Goal: Task Accomplishment & Management: Use online tool/utility

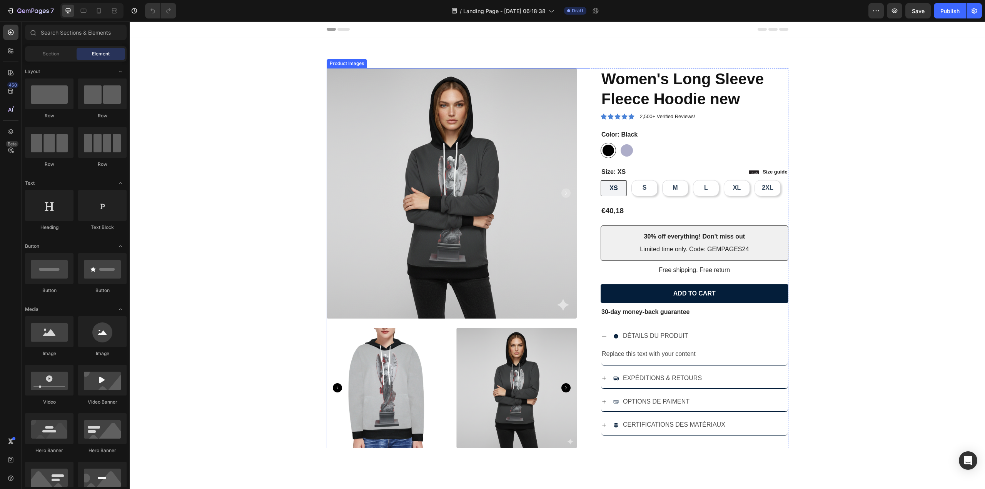
click at [533, 231] on img at bounding box center [452, 193] width 251 height 251
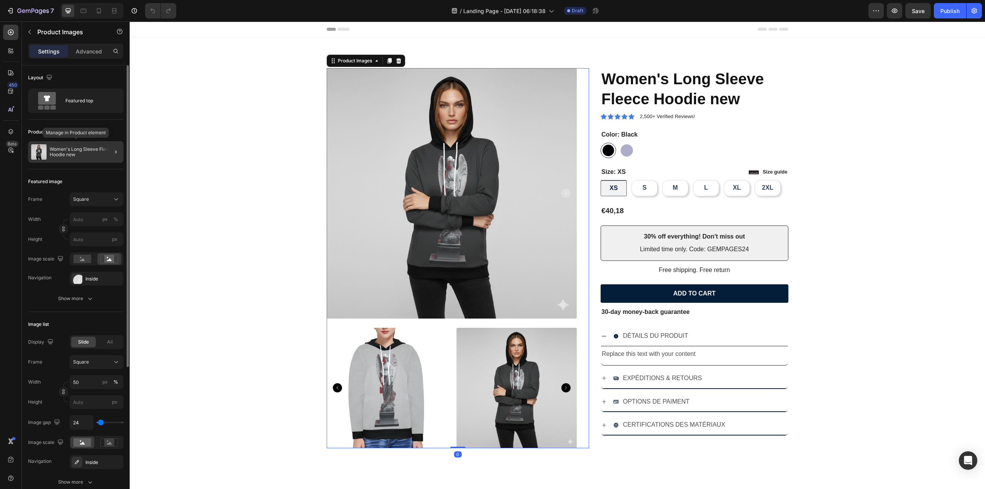
click at [64, 146] on div "Women's Long Sleeve Fleece Hoodie new" at bounding box center [75, 152] width 95 height 22
radio input "true"
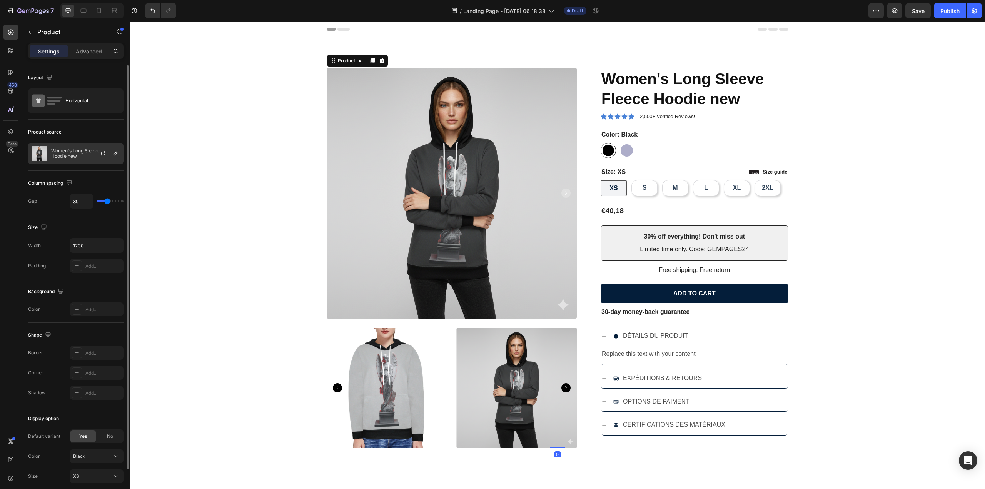
click at [93, 155] on div at bounding box center [106, 153] width 34 height 21
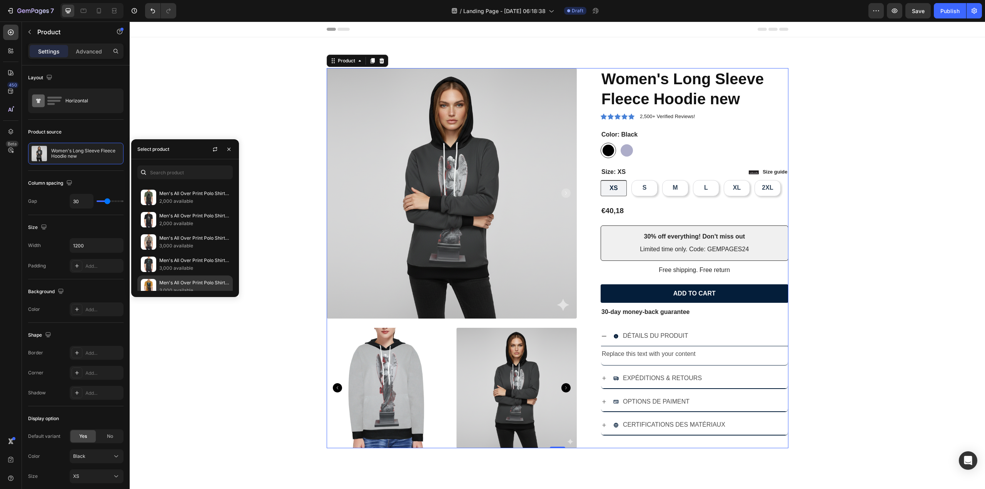
scroll to position [1039, 0]
click at [269, 43] on div "Product Images Icon Icon Icon Icon Icon Icon List 2,500+ Verified Reviews! Text…" at bounding box center [557, 251] width 855 height 429
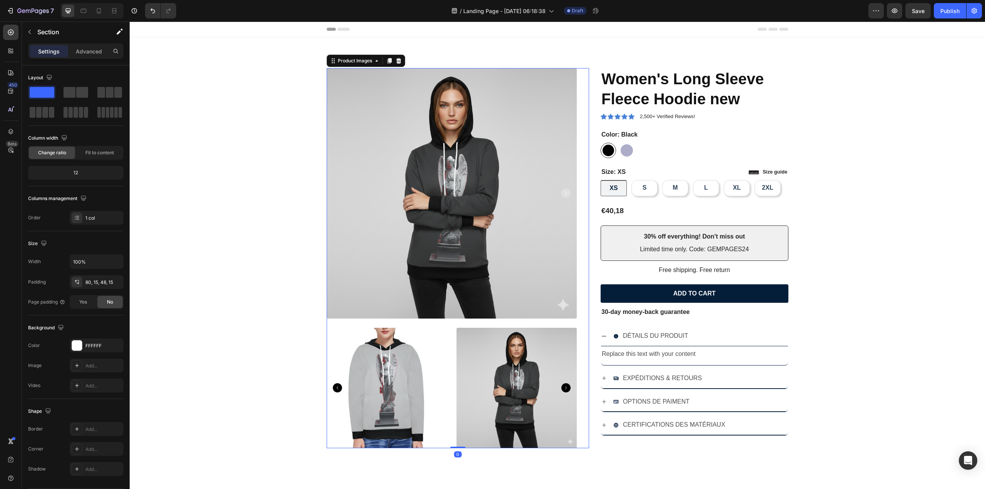
click at [413, 139] on img at bounding box center [452, 193] width 251 height 251
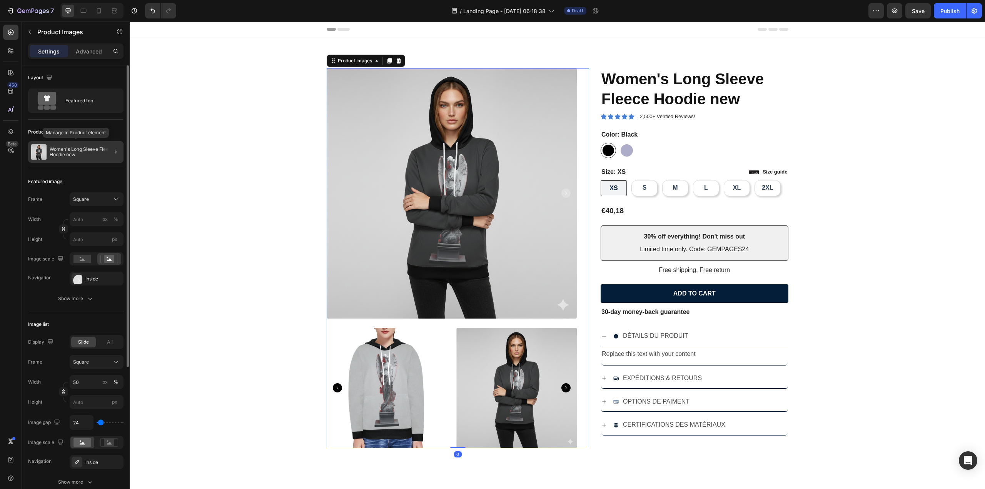
click at [73, 151] on p "Women's Long Sleeve Fleece Hoodie new" at bounding box center [85, 152] width 71 height 11
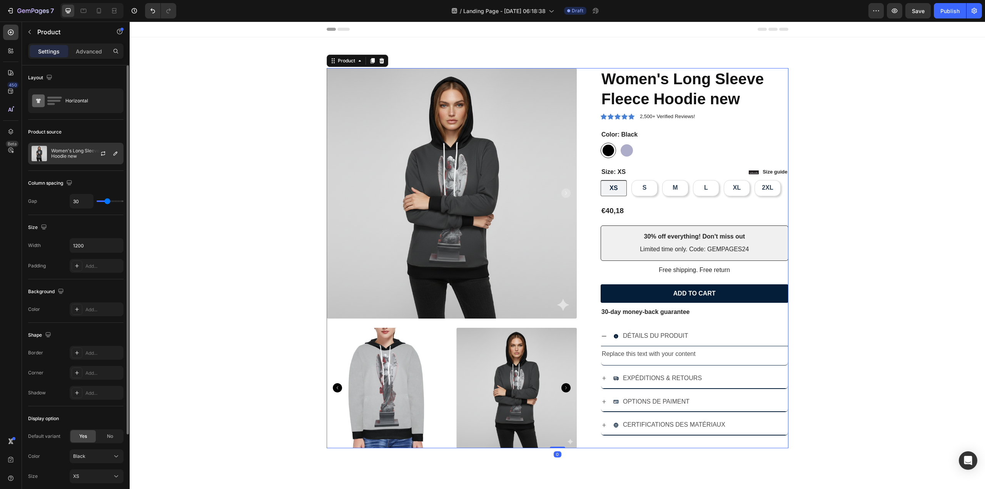
click at [77, 151] on p "Women's Long Sleeve Fleece Hoodie new" at bounding box center [85, 153] width 69 height 11
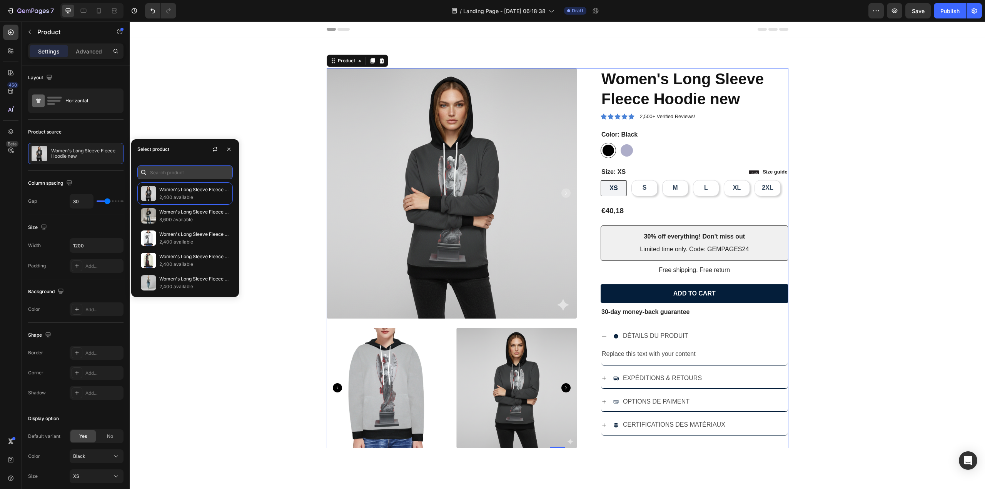
click at [195, 174] on input "text" at bounding box center [184, 172] width 95 height 14
paste input "Women's 100% Cotton T-Shirt"
type input "Women's 100% Cotton T-Shirt"
click at [179, 194] on p "3,600 available" at bounding box center [194, 198] width 70 height 8
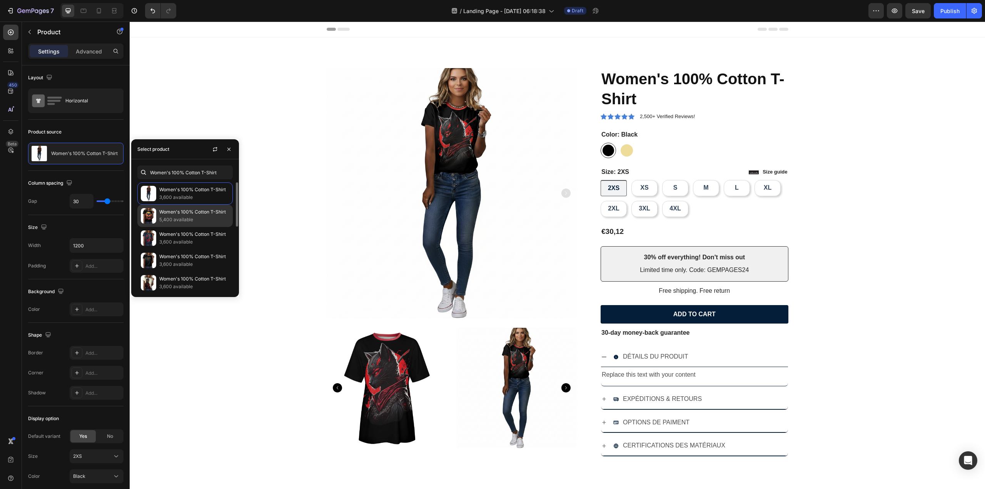
click at [183, 222] on p "5,400 available" at bounding box center [194, 220] width 70 height 8
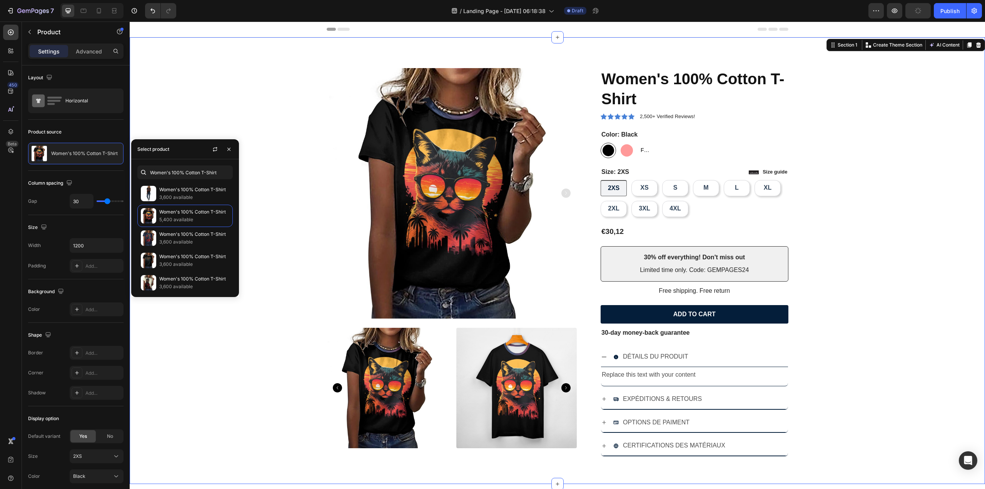
click at [271, 313] on div "Product Images Icon Icon Icon Icon Icon Icon List 2,500+ Verified Reviews! Text…" at bounding box center [557, 267] width 844 height 398
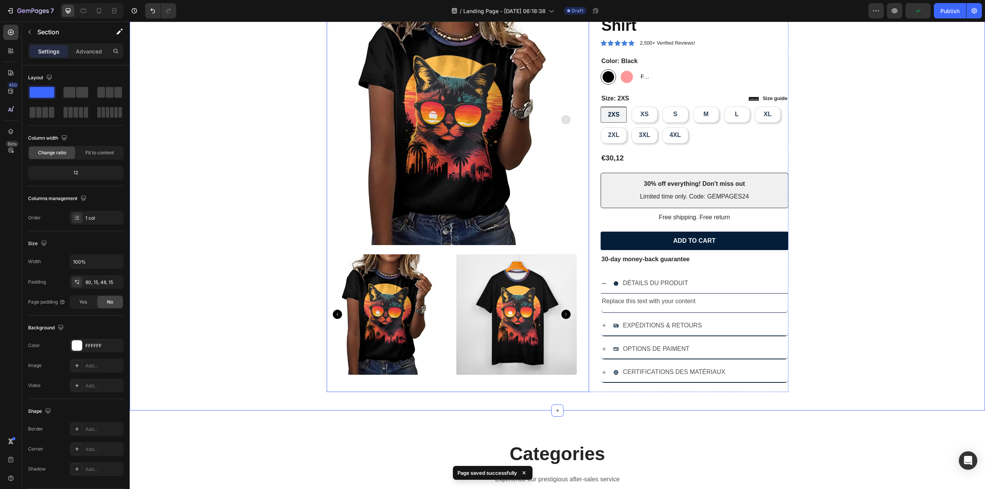
scroll to position [115, 0]
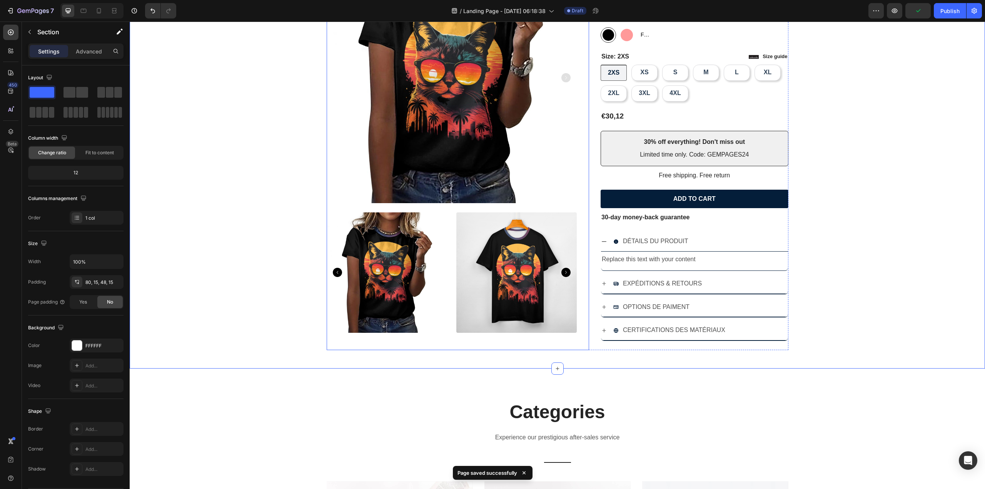
click at [565, 276] on icon "Carousel Next Arrow" at bounding box center [565, 272] width 9 height 9
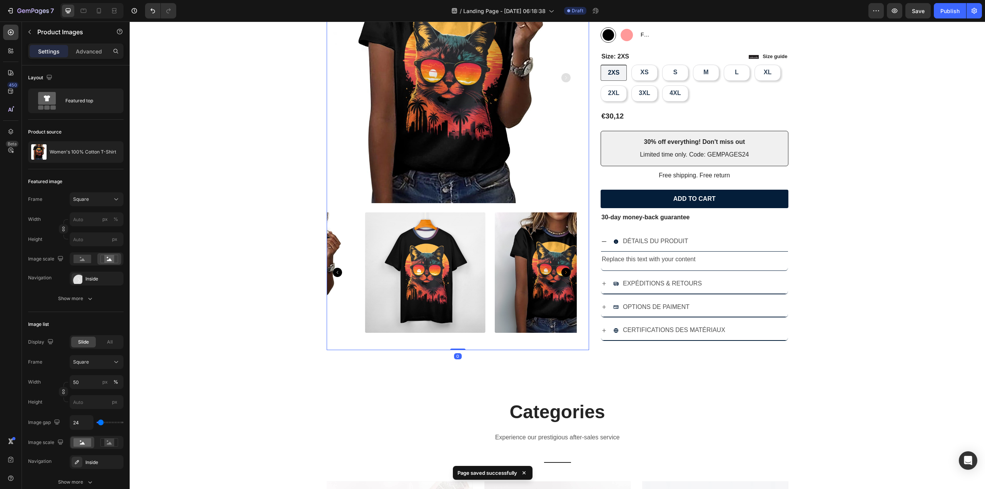
click at [565, 276] on icon "Carousel Next Arrow" at bounding box center [565, 272] width 9 height 9
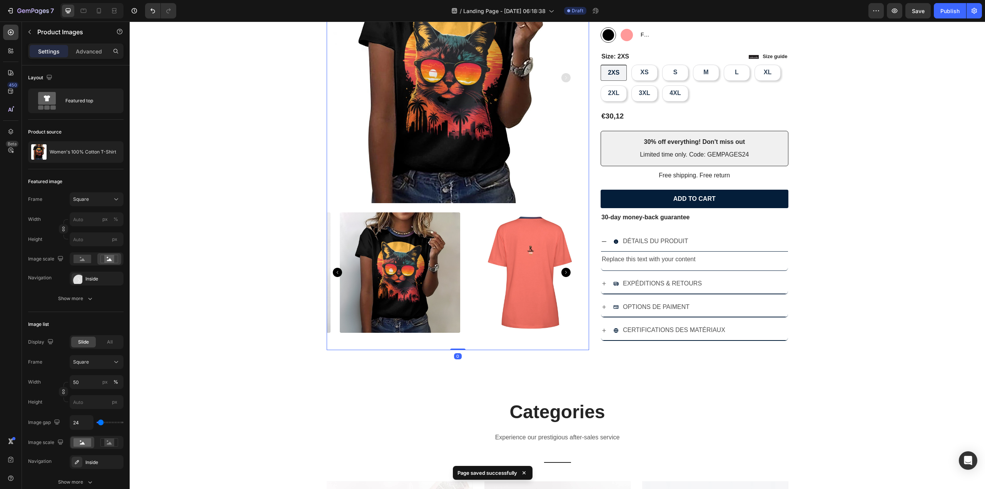
click at [565, 276] on icon "Carousel Next Arrow" at bounding box center [565, 272] width 9 height 9
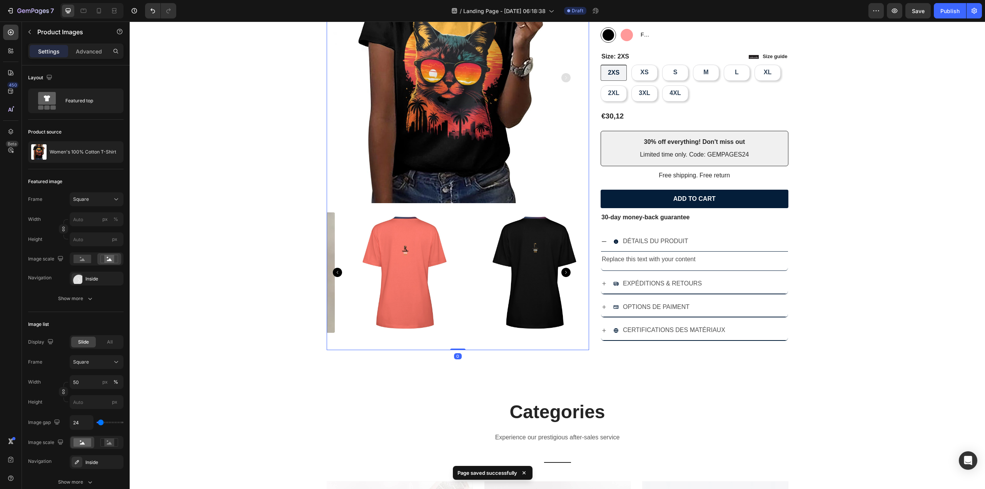
click at [565, 276] on icon "Carousel Next Arrow" at bounding box center [565, 272] width 9 height 9
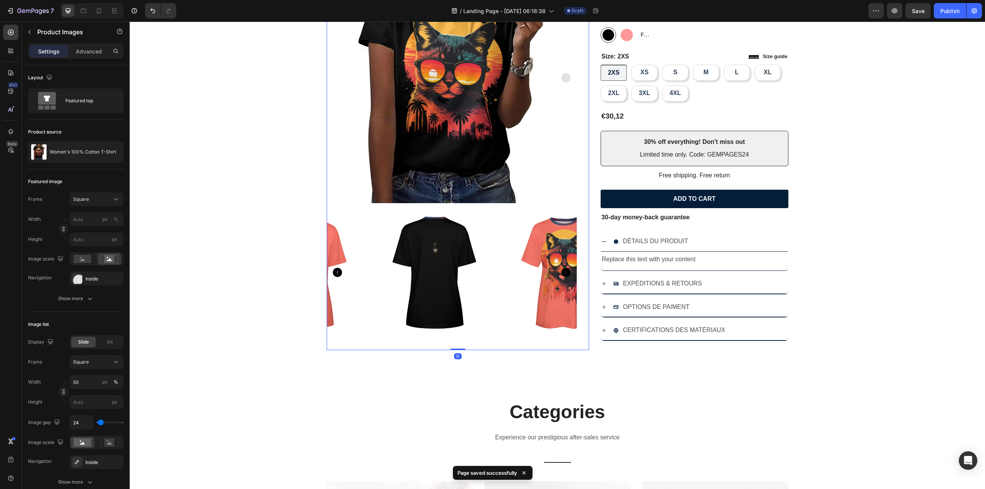
click at [565, 276] on icon "Carousel Next Arrow" at bounding box center [565, 272] width 9 height 9
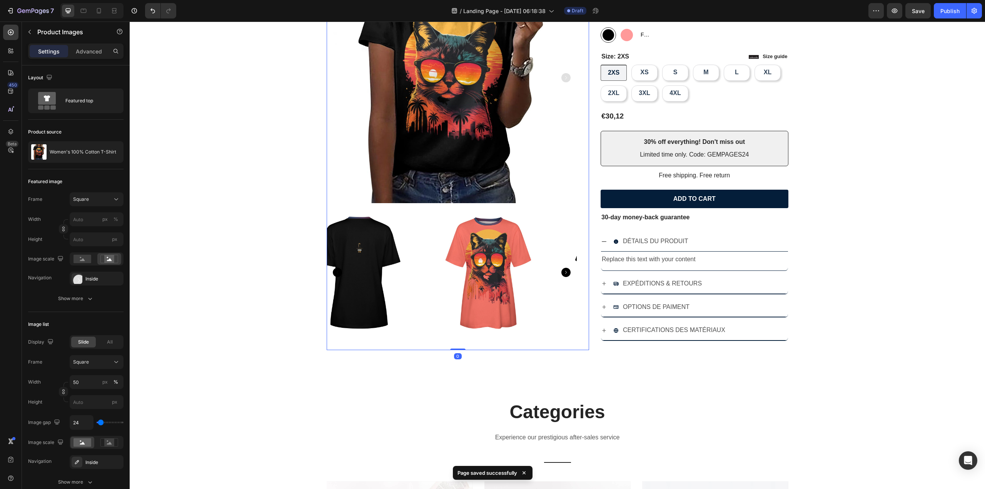
click at [565, 276] on icon "Carousel Next Arrow" at bounding box center [565, 272] width 9 height 9
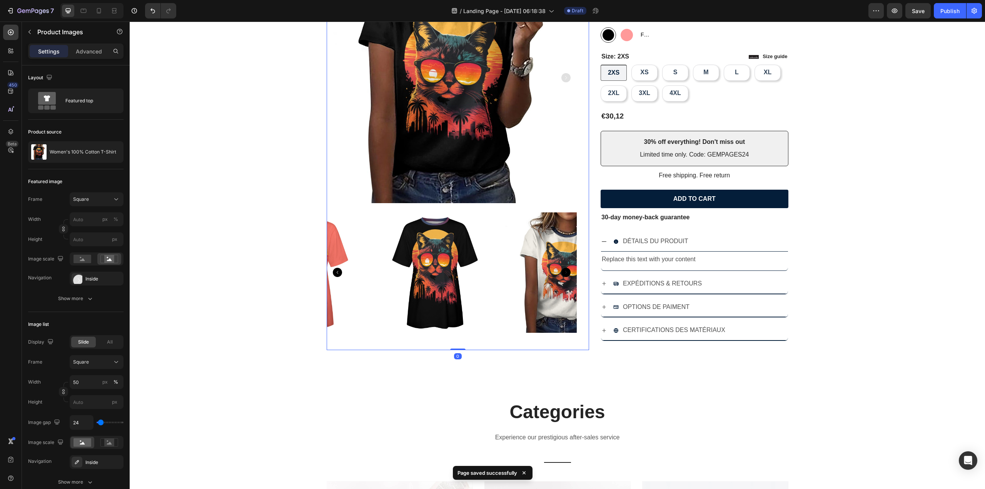
click at [565, 276] on icon "Carousel Next Arrow" at bounding box center [565, 272] width 9 height 9
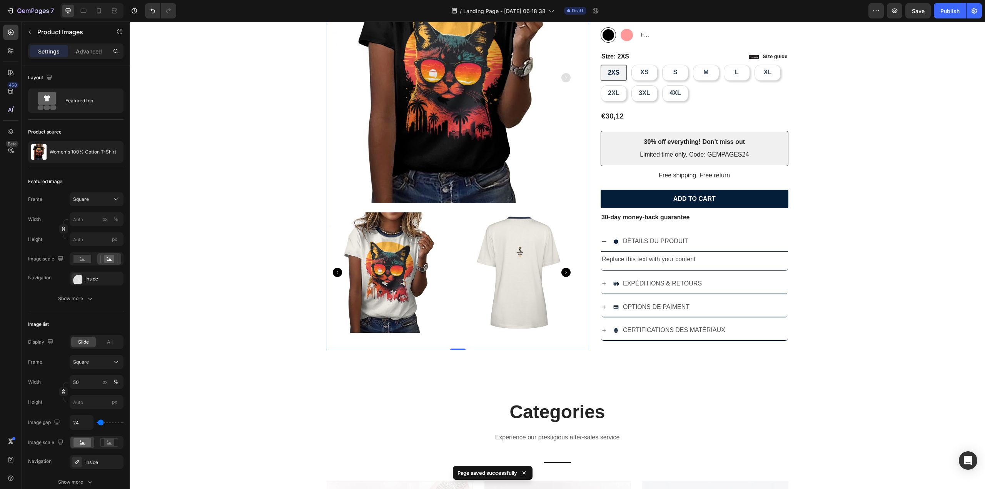
click at [565, 276] on icon "Carousel Next Arrow" at bounding box center [565, 272] width 9 height 9
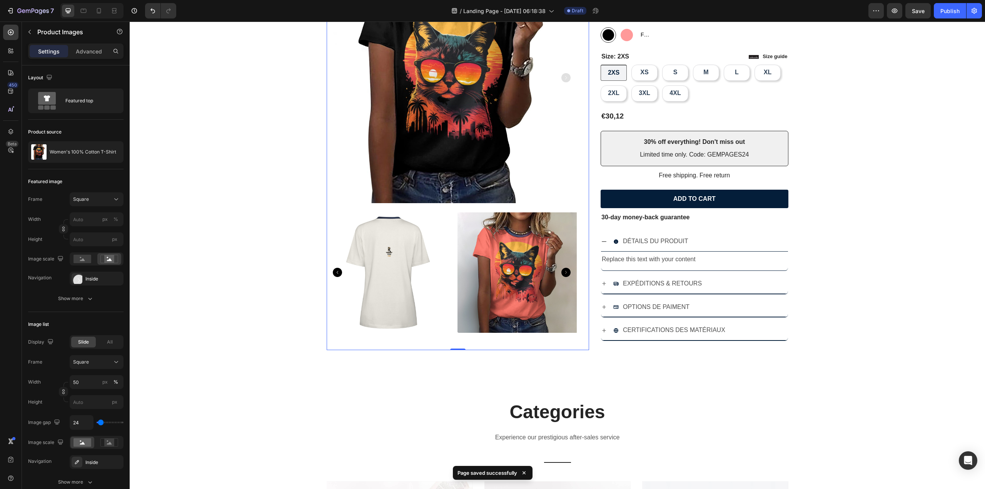
click at [565, 276] on icon "Carousel Next Arrow" at bounding box center [565, 272] width 9 height 9
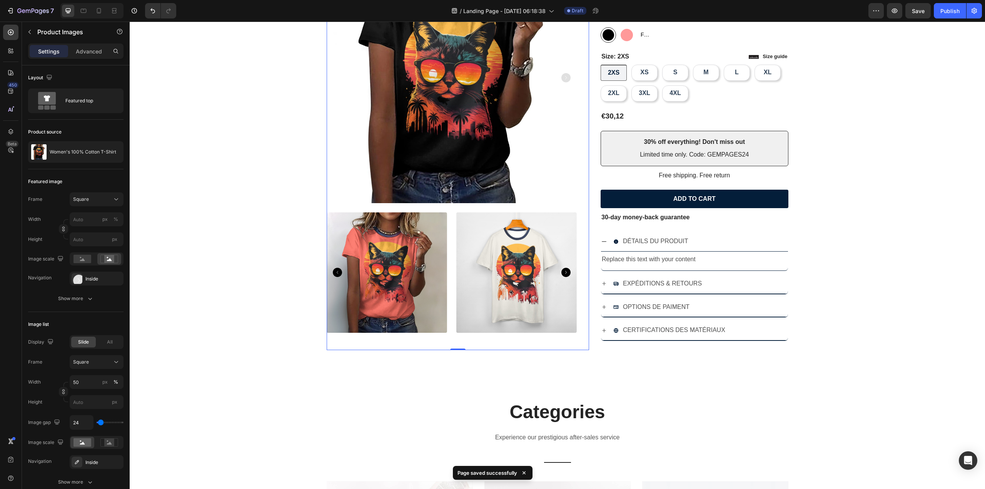
click at [565, 276] on icon "Carousel Next Arrow" at bounding box center [565, 272] width 9 height 9
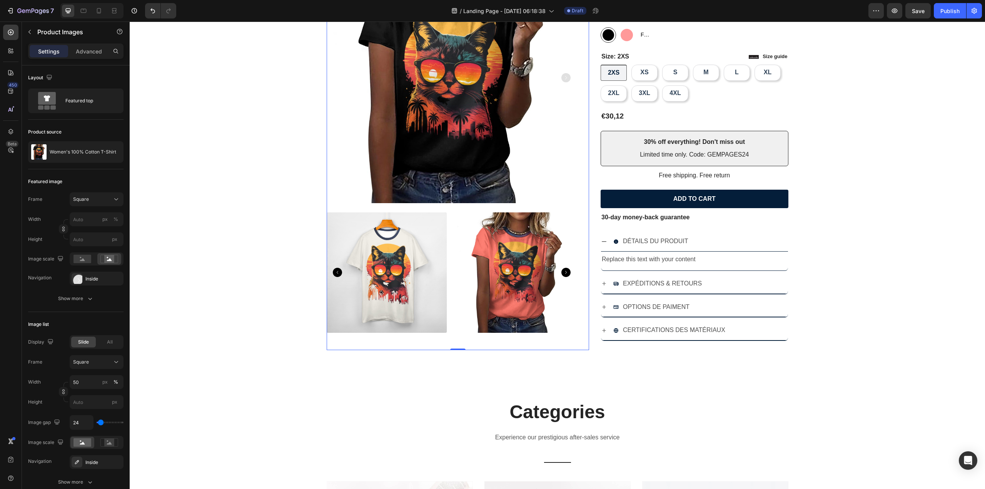
click at [565, 276] on icon "Carousel Next Arrow" at bounding box center [565, 272] width 9 height 9
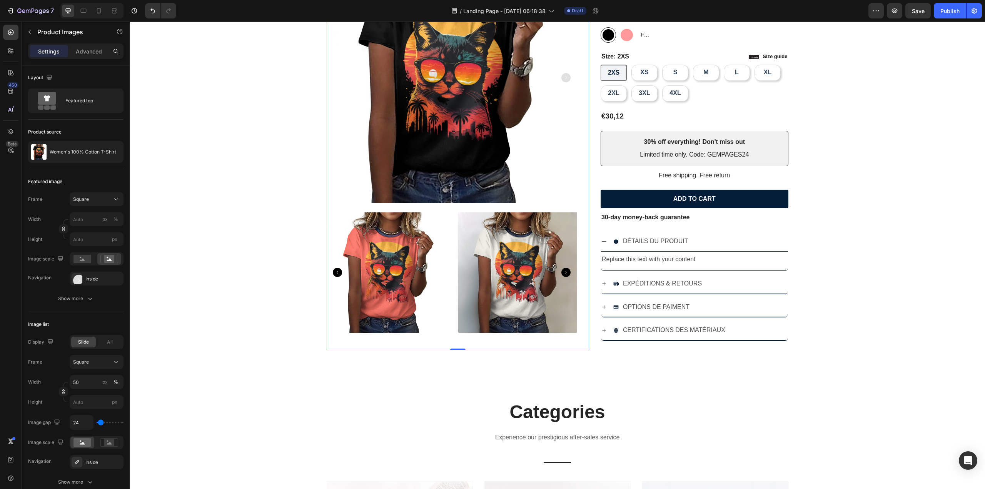
click at [565, 276] on icon "Carousel Next Arrow" at bounding box center [565, 272] width 9 height 9
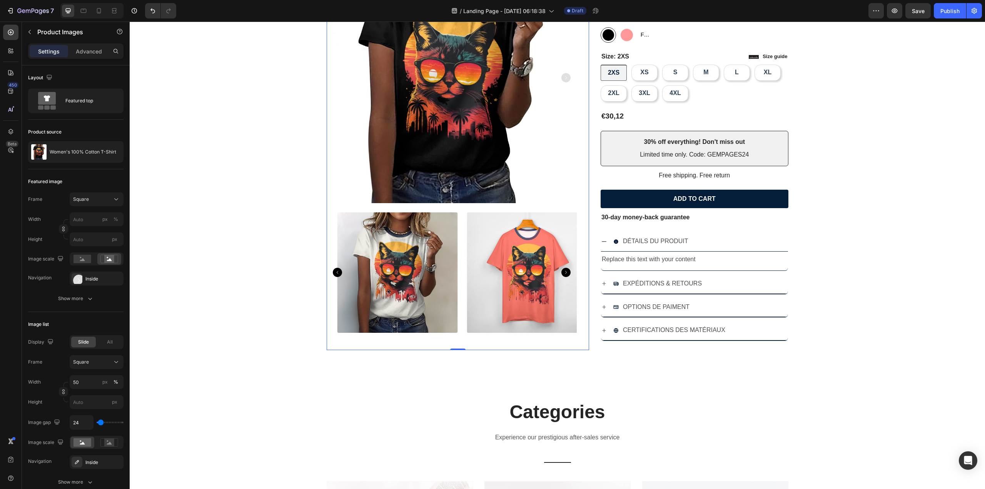
click at [565, 276] on icon "Carousel Next Arrow" at bounding box center [565, 272] width 9 height 9
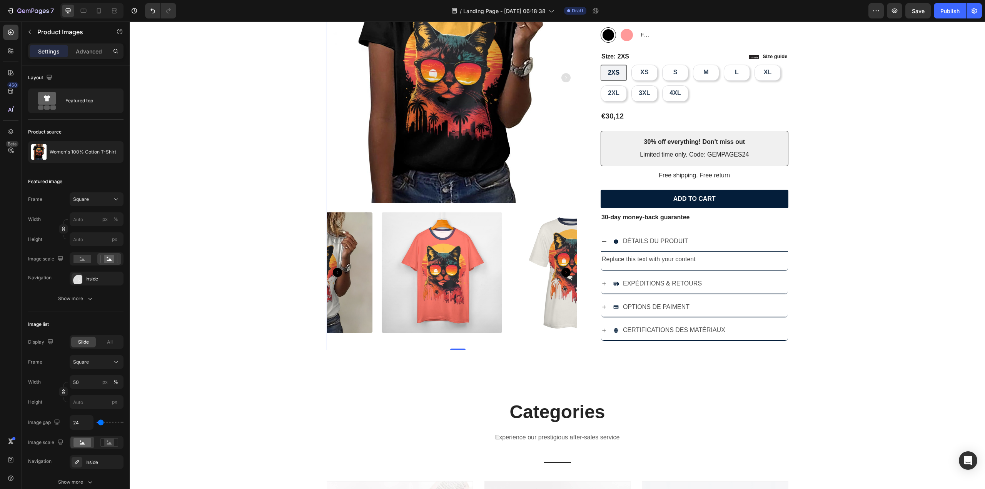
click at [565, 276] on icon "Carousel Next Arrow" at bounding box center [565, 272] width 9 height 9
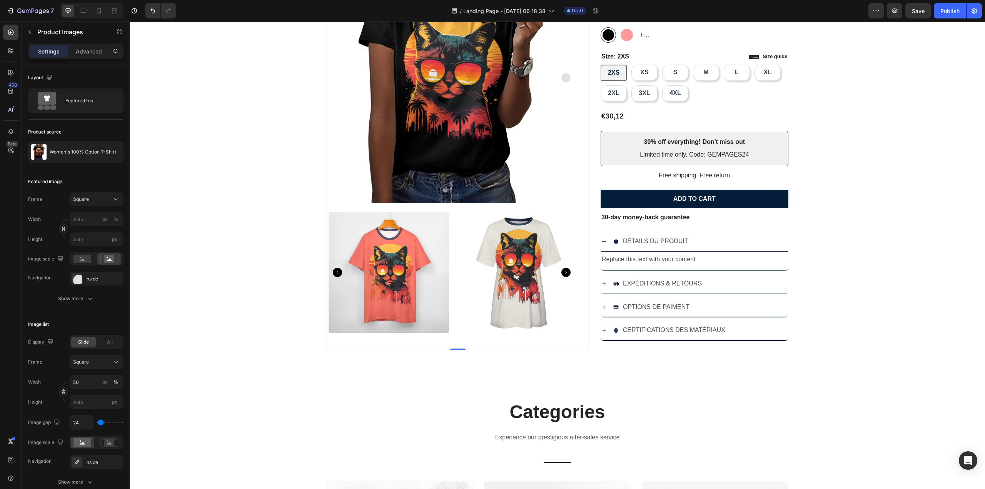
click at [565, 276] on icon "Carousel Next Arrow" at bounding box center [565, 272] width 9 height 9
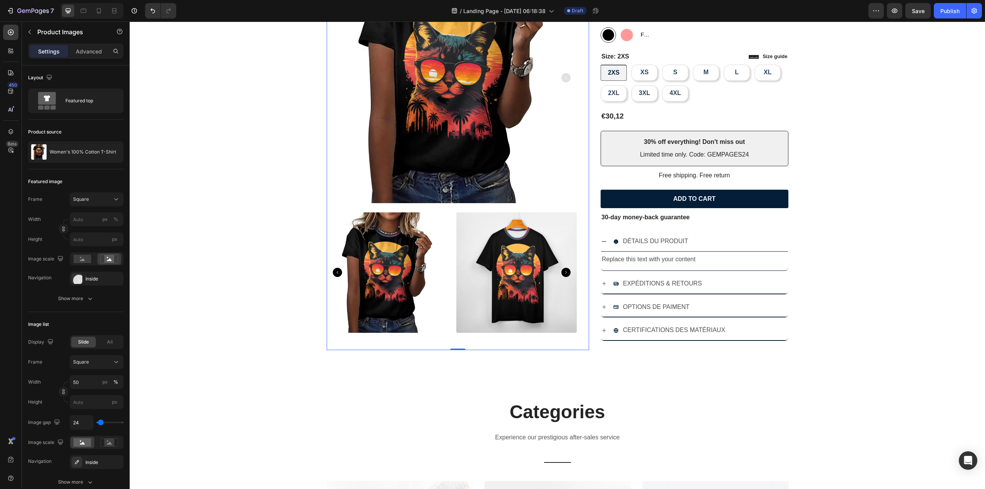
click at [565, 276] on icon "Carousel Next Arrow" at bounding box center [565, 272] width 9 height 9
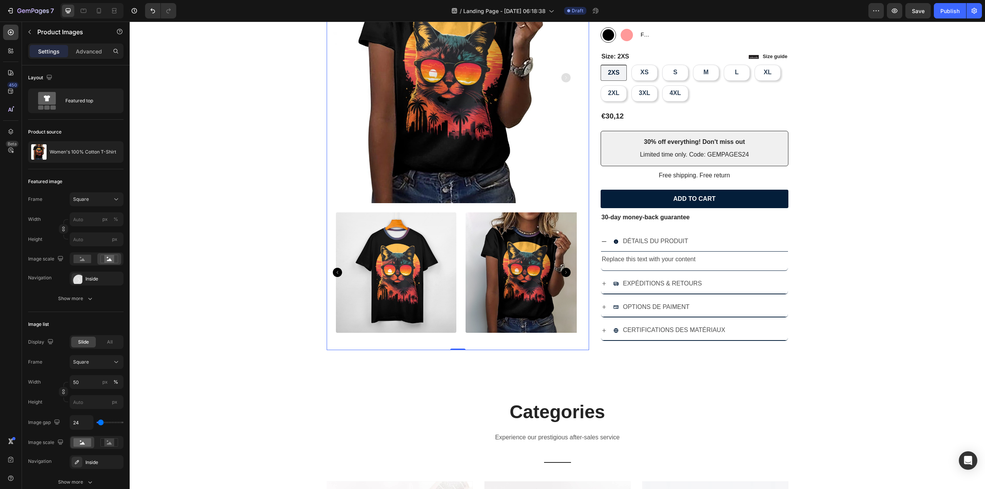
click at [565, 277] on icon "Carousel Next Arrow" at bounding box center [565, 272] width 9 height 9
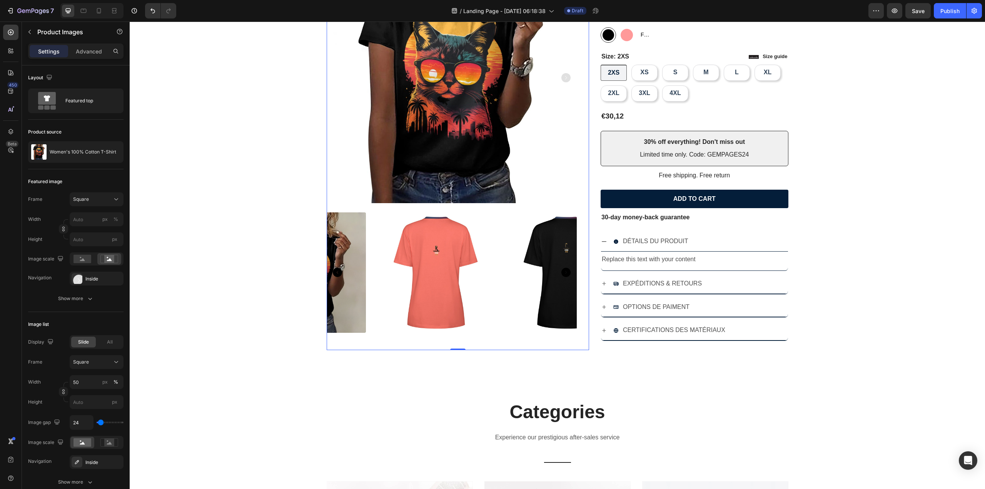
click at [566, 277] on icon "Carousel Next Arrow" at bounding box center [565, 272] width 9 height 9
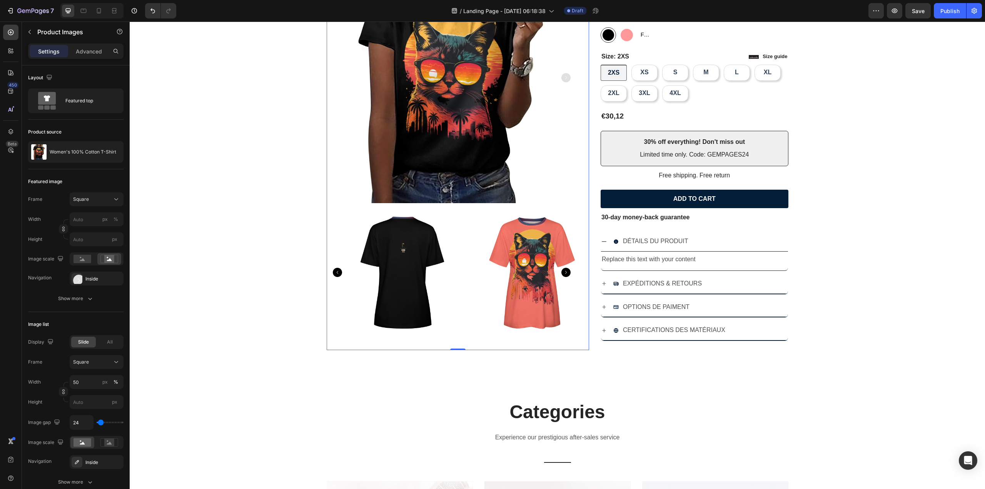
click at [566, 277] on icon "Carousel Next Arrow" at bounding box center [565, 272] width 9 height 9
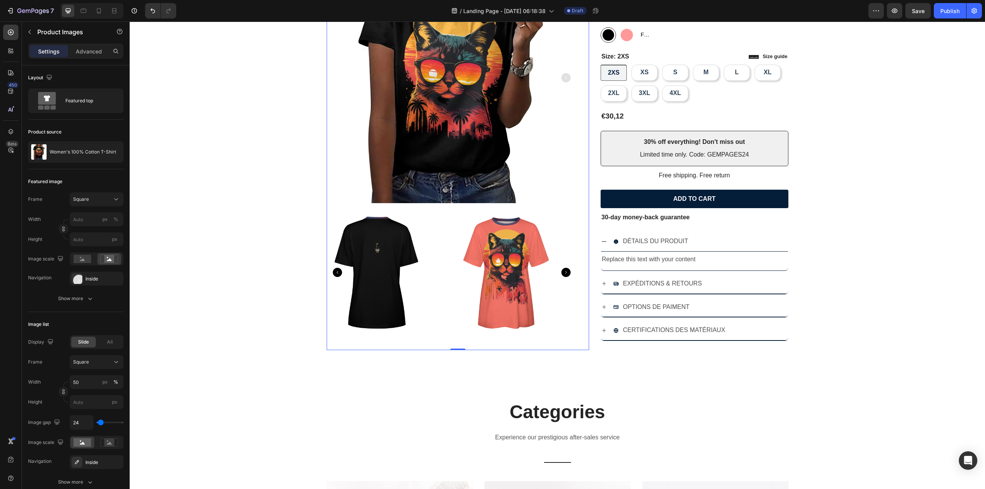
click at [566, 277] on div at bounding box center [452, 272] width 251 height 120
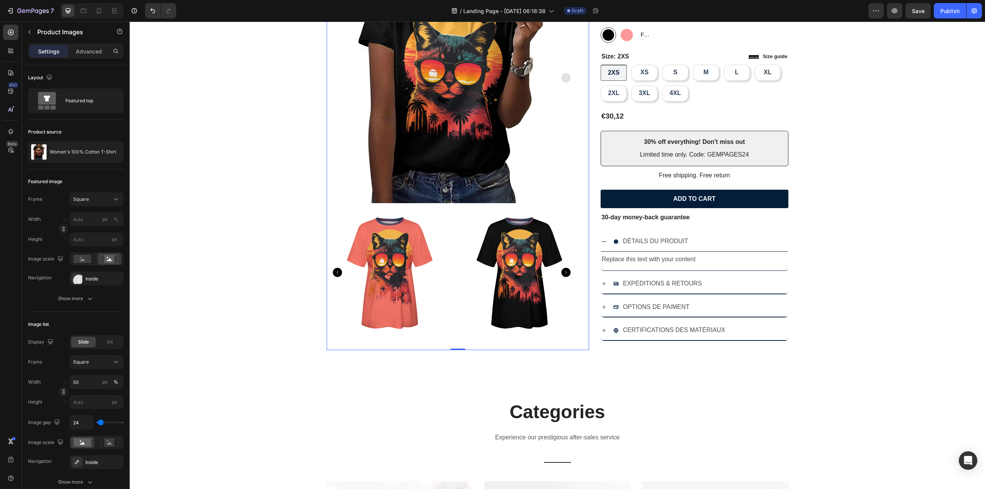
click at [566, 277] on img at bounding box center [519, 272] width 120 height 120
click at [566, 277] on div at bounding box center [452, 272] width 251 height 120
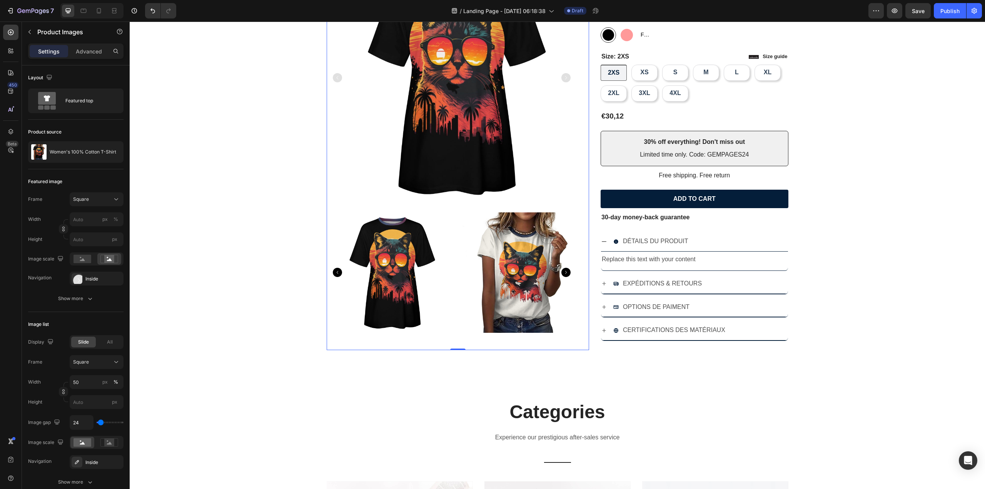
click at [566, 277] on img at bounding box center [522, 272] width 120 height 120
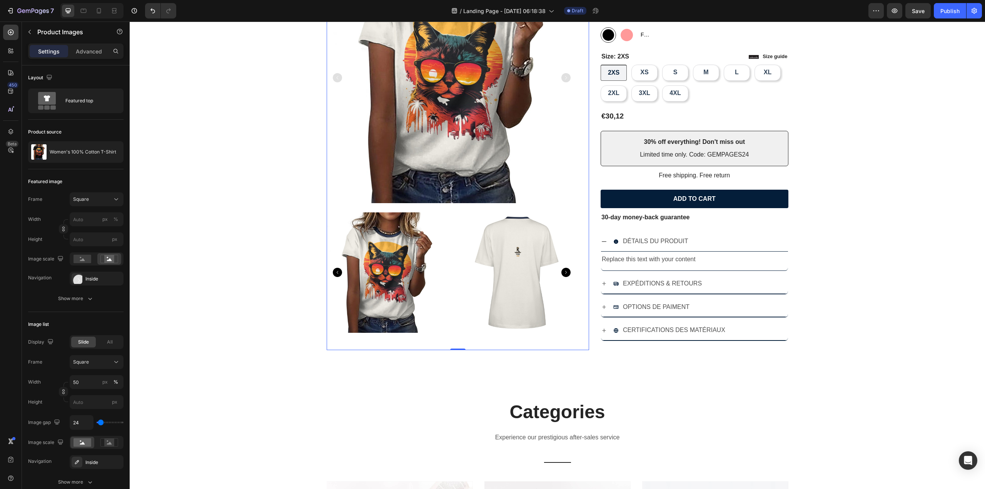
click at [566, 277] on img at bounding box center [516, 272] width 120 height 120
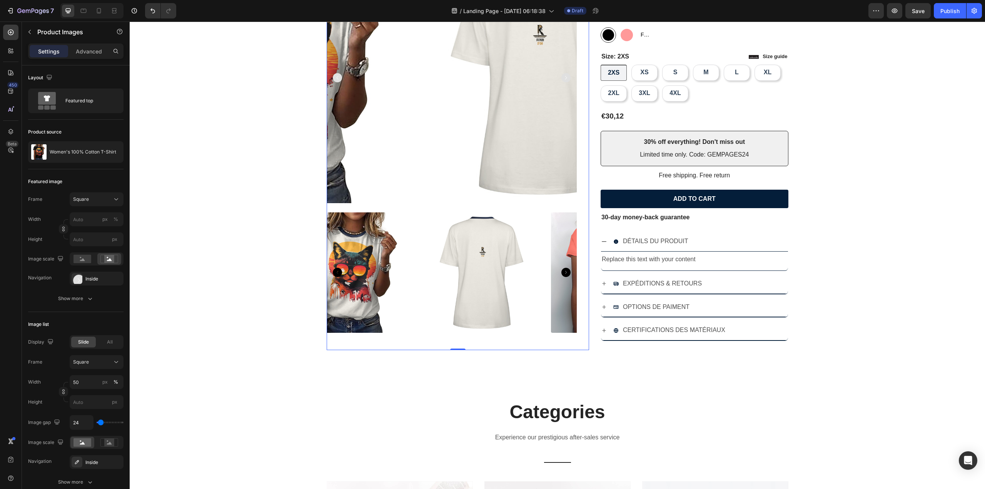
click at [566, 277] on div at bounding box center [452, 272] width 251 height 120
click at [566, 277] on img at bounding box center [611, 272] width 120 height 120
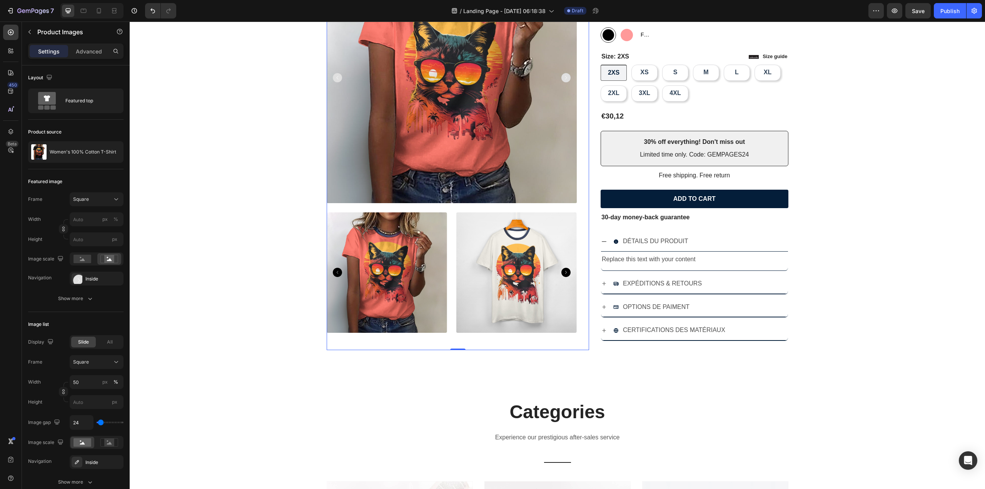
click at [566, 277] on img at bounding box center [516, 272] width 120 height 120
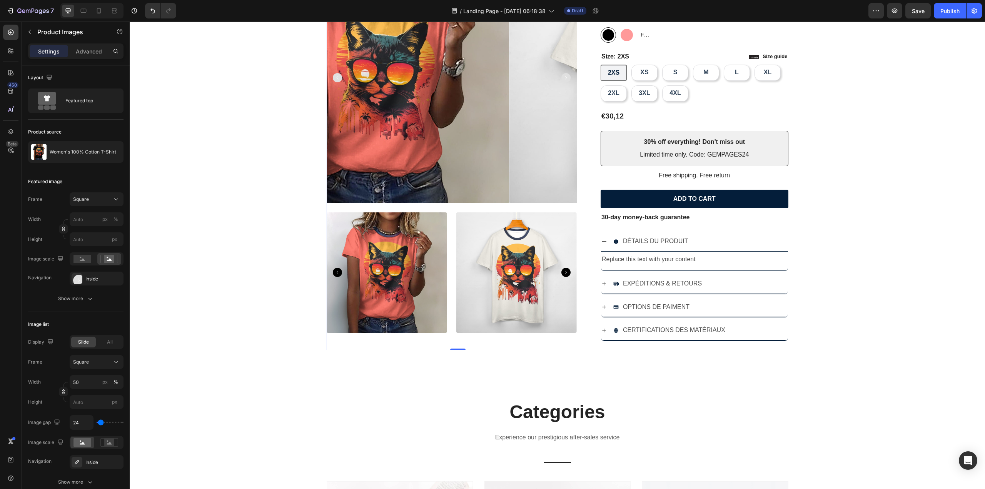
click at [586, 277] on img at bounding box center [646, 272] width 120 height 120
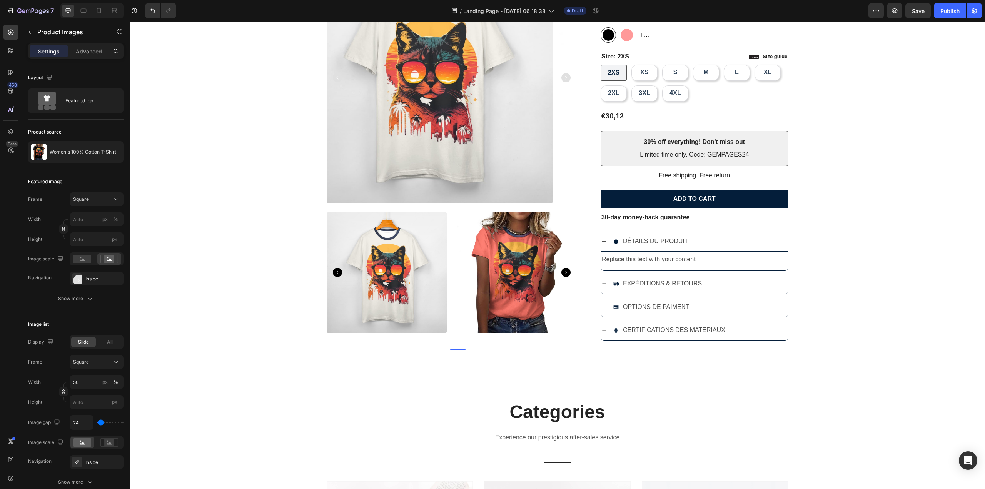
click at [586, 278] on img at bounding box center [646, 272] width 120 height 120
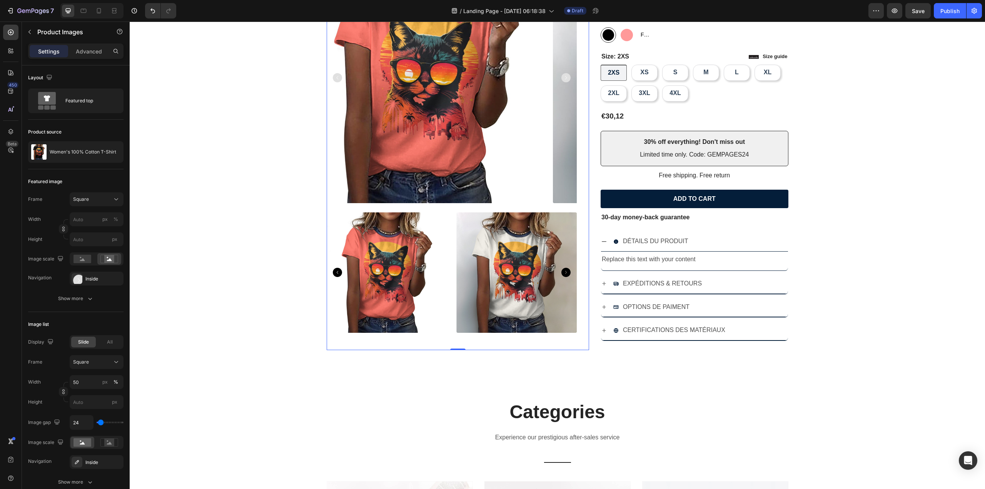
click at [586, 278] on img at bounding box center [646, 272] width 120 height 120
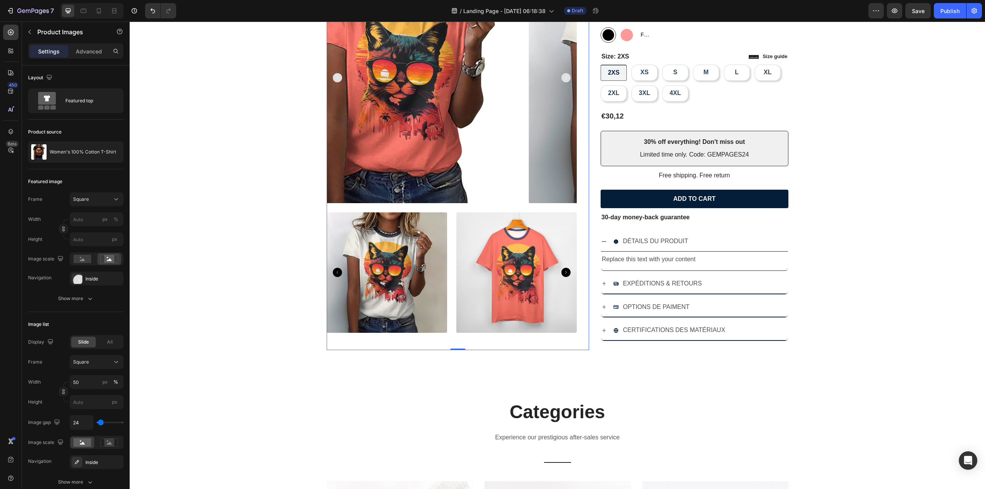
click at [566, 278] on div at bounding box center [452, 272] width 251 height 120
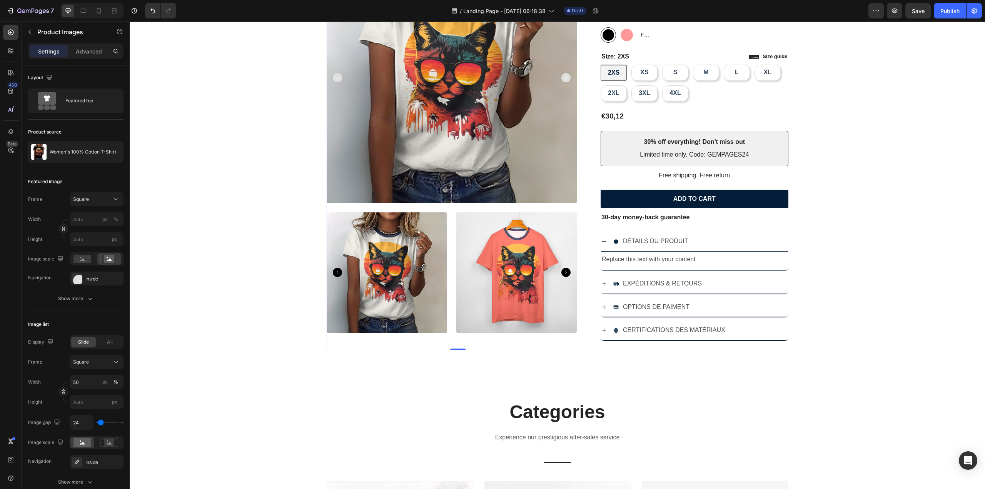
click at [566, 278] on img at bounding box center [516, 272] width 120 height 120
